Goal: Browse casually

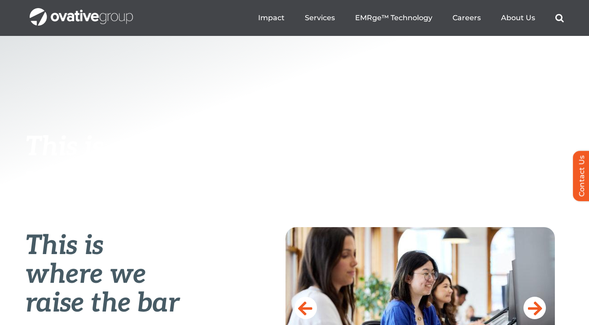
scroll to position [140, 0]
